Goal: Complete application form

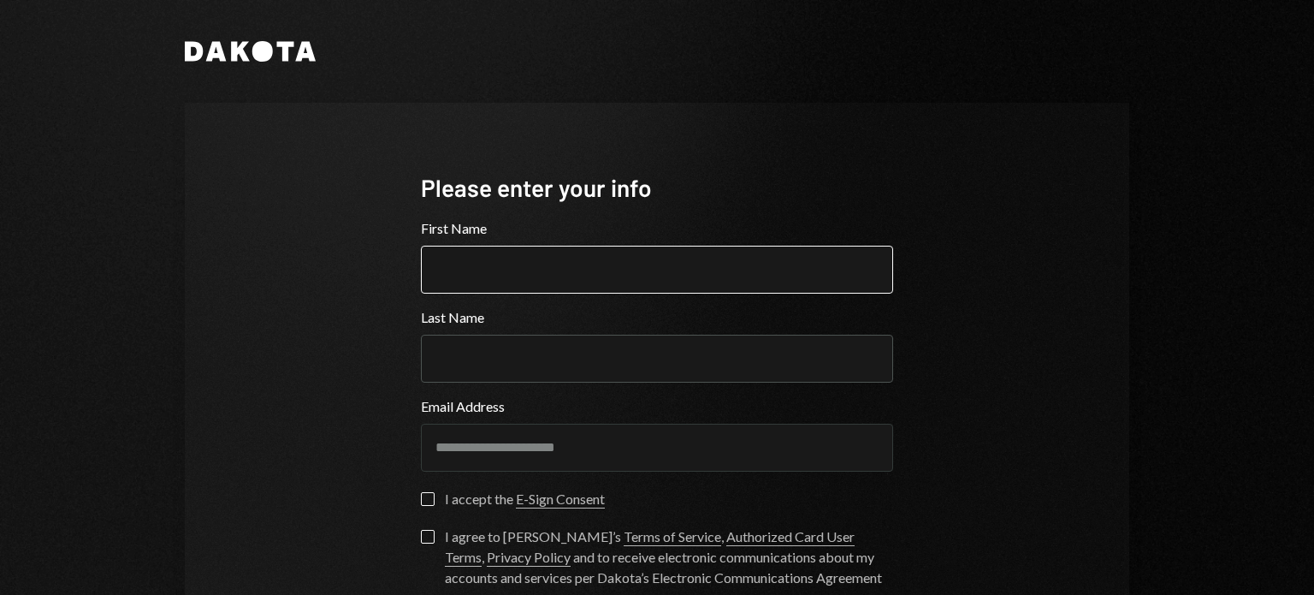
click at [535, 267] on input "First Name" at bounding box center [657, 270] width 472 height 48
type input "********"
type input "*****"
type button "on"
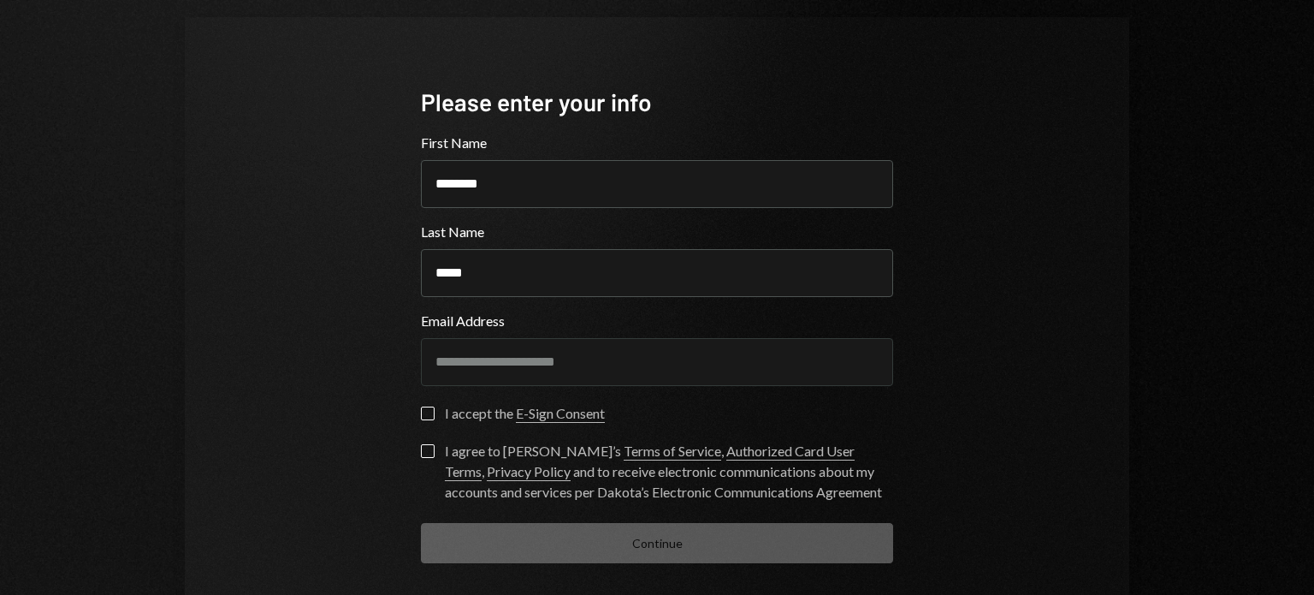
click at [424, 408] on button "on" at bounding box center [428, 413] width 14 height 14
click at [429, 450] on button "I agree to [PERSON_NAME]’s Terms of Service , Authorized Card User Terms , Priv…" at bounding box center [428, 451] width 14 height 14
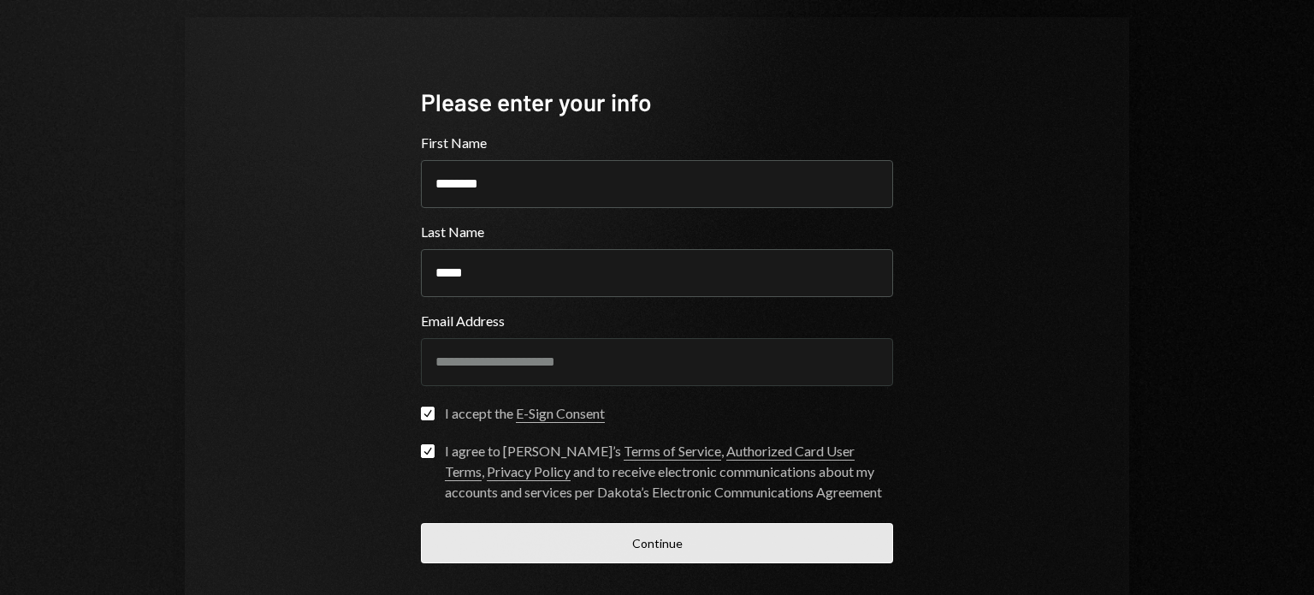
click at [647, 539] on button "Continue" at bounding box center [657, 543] width 472 height 40
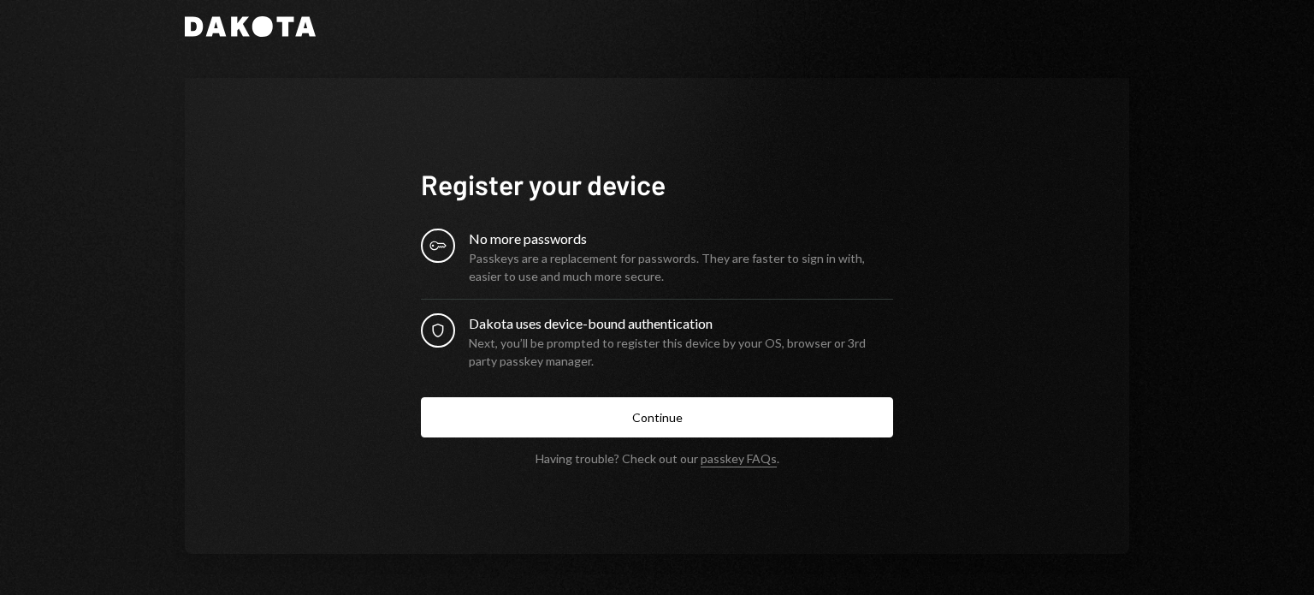
scroll to position [24, 0]
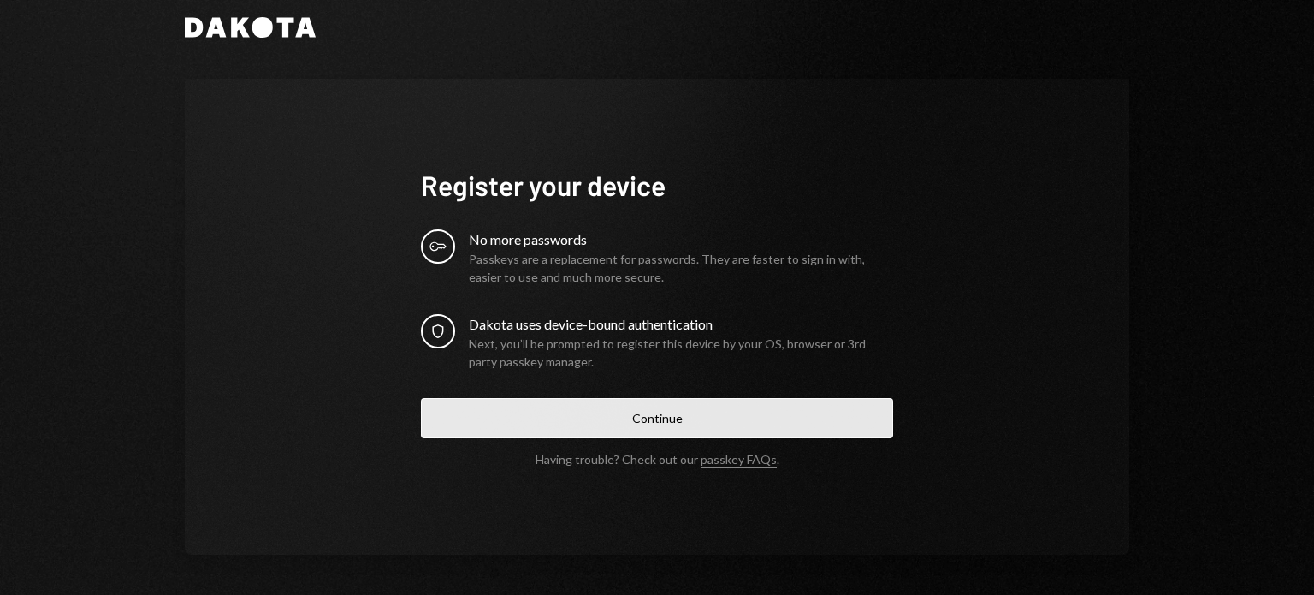
click at [661, 417] on button "Continue" at bounding box center [657, 418] width 472 height 40
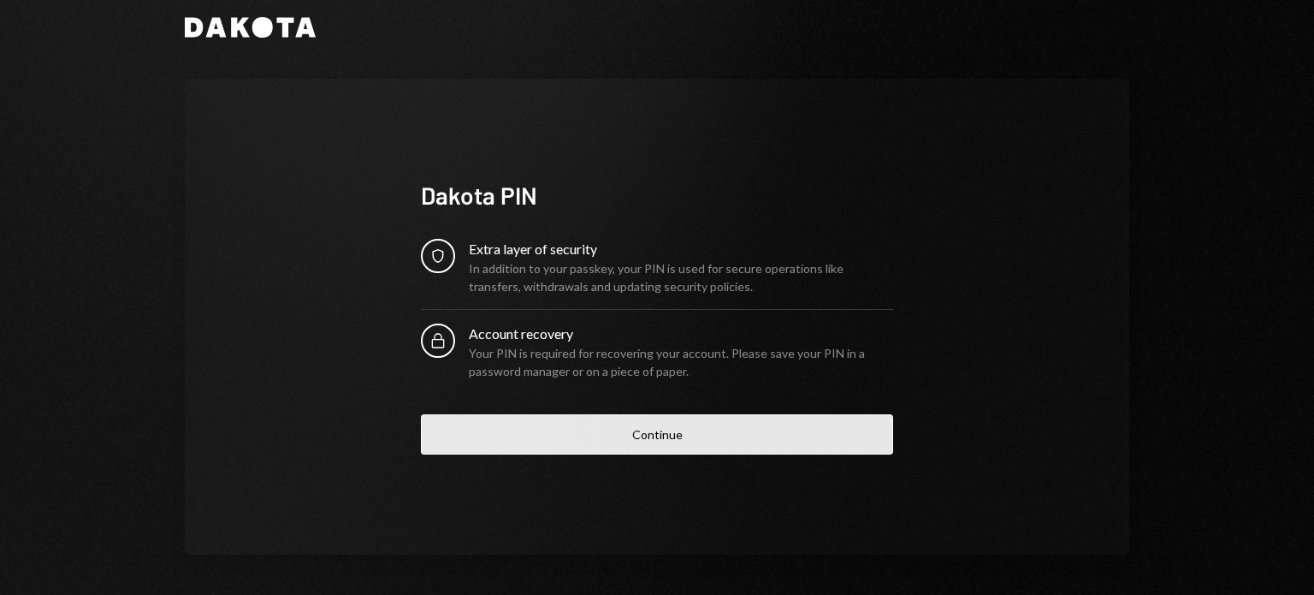
click at [670, 435] on button "Continue" at bounding box center [657, 434] width 472 height 40
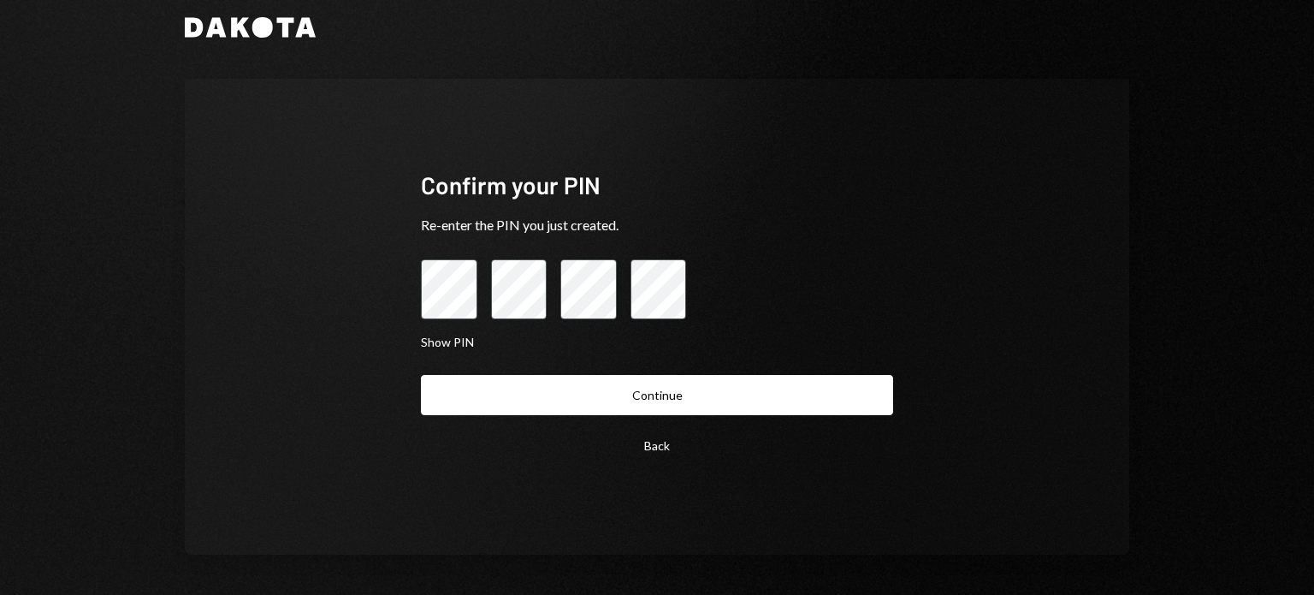
click at [619, 396] on button "Continue" at bounding box center [657, 395] width 472 height 40
